Goal: Entertainment & Leisure: Browse casually

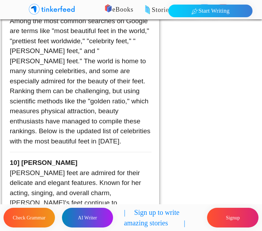
scroll to position [0, 51]
